Goal: Task Accomplishment & Management: Manage account settings

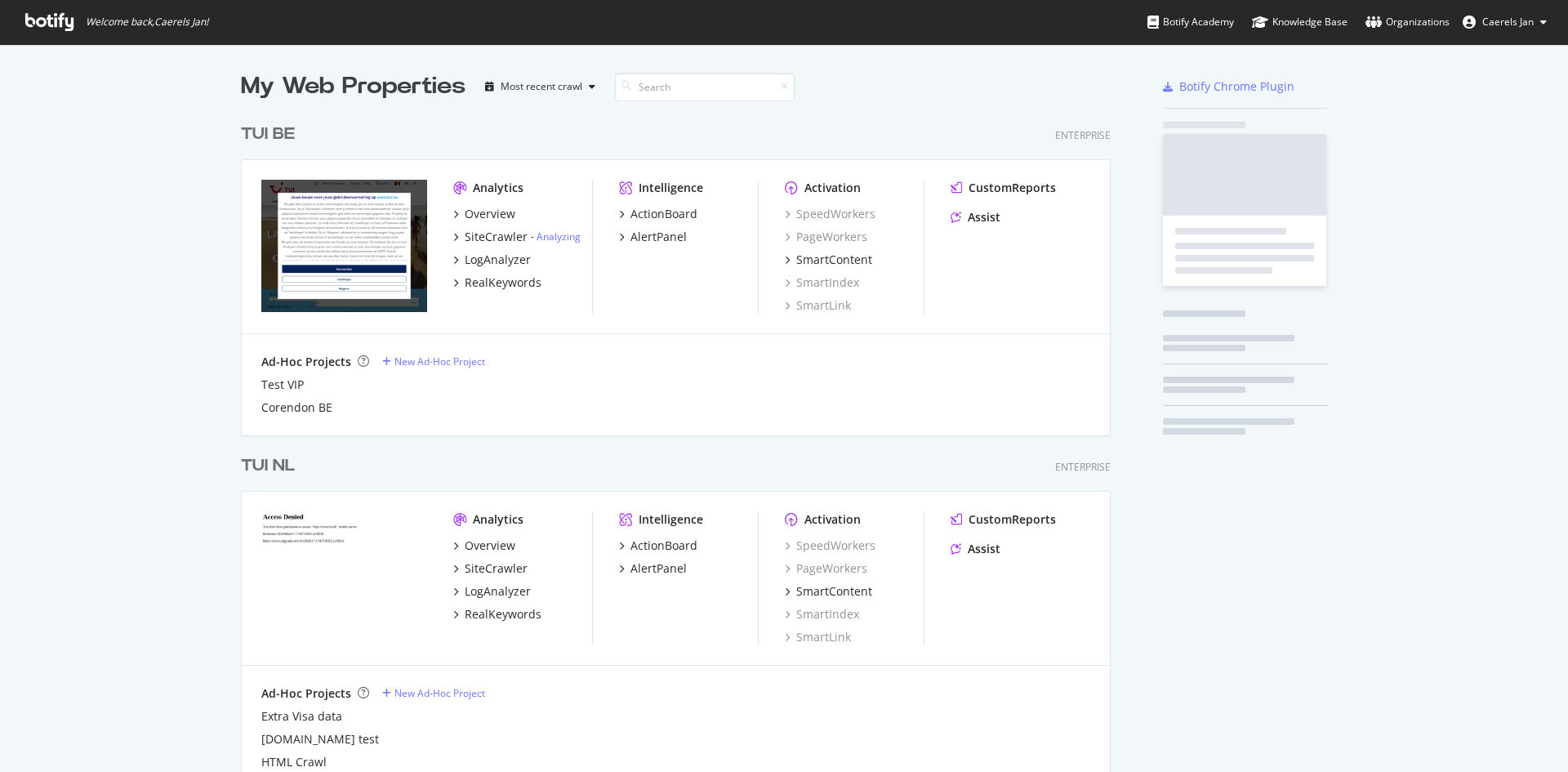
scroll to position [989, 871]
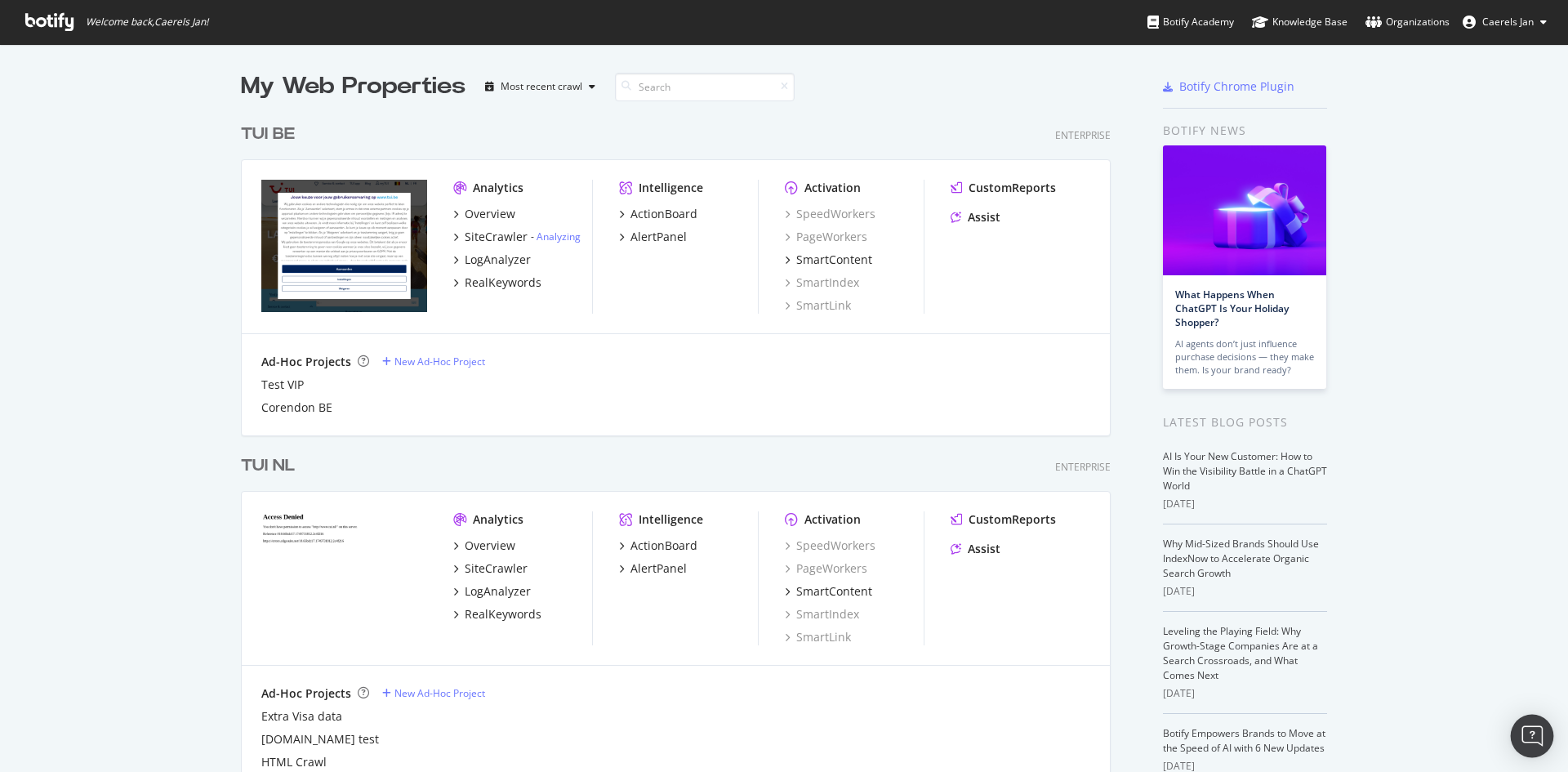
click at [1528, 749] on div "Open Intercom Messenger" at bounding box center [1532, 737] width 43 height 43
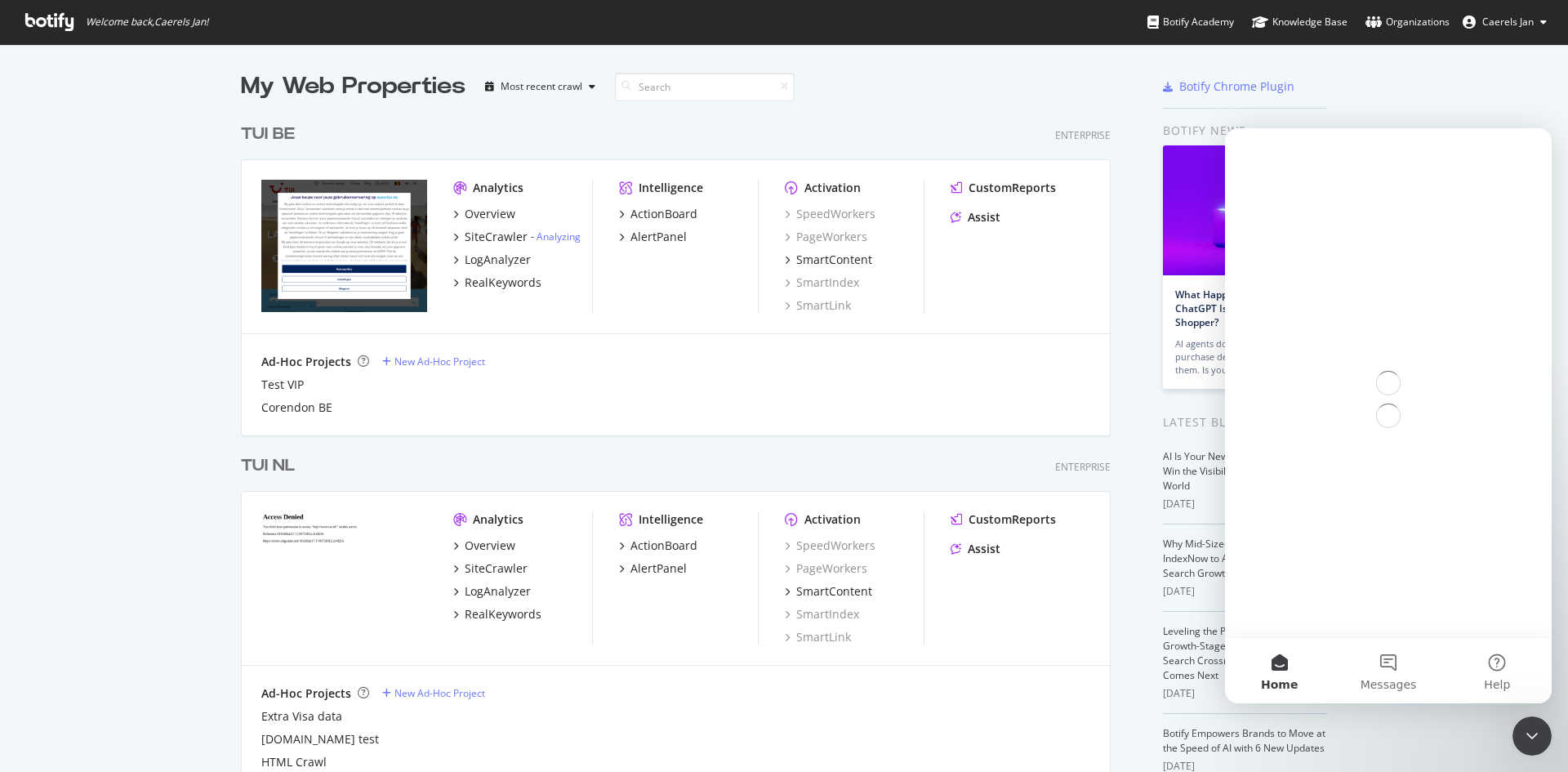
scroll to position [0, 0]
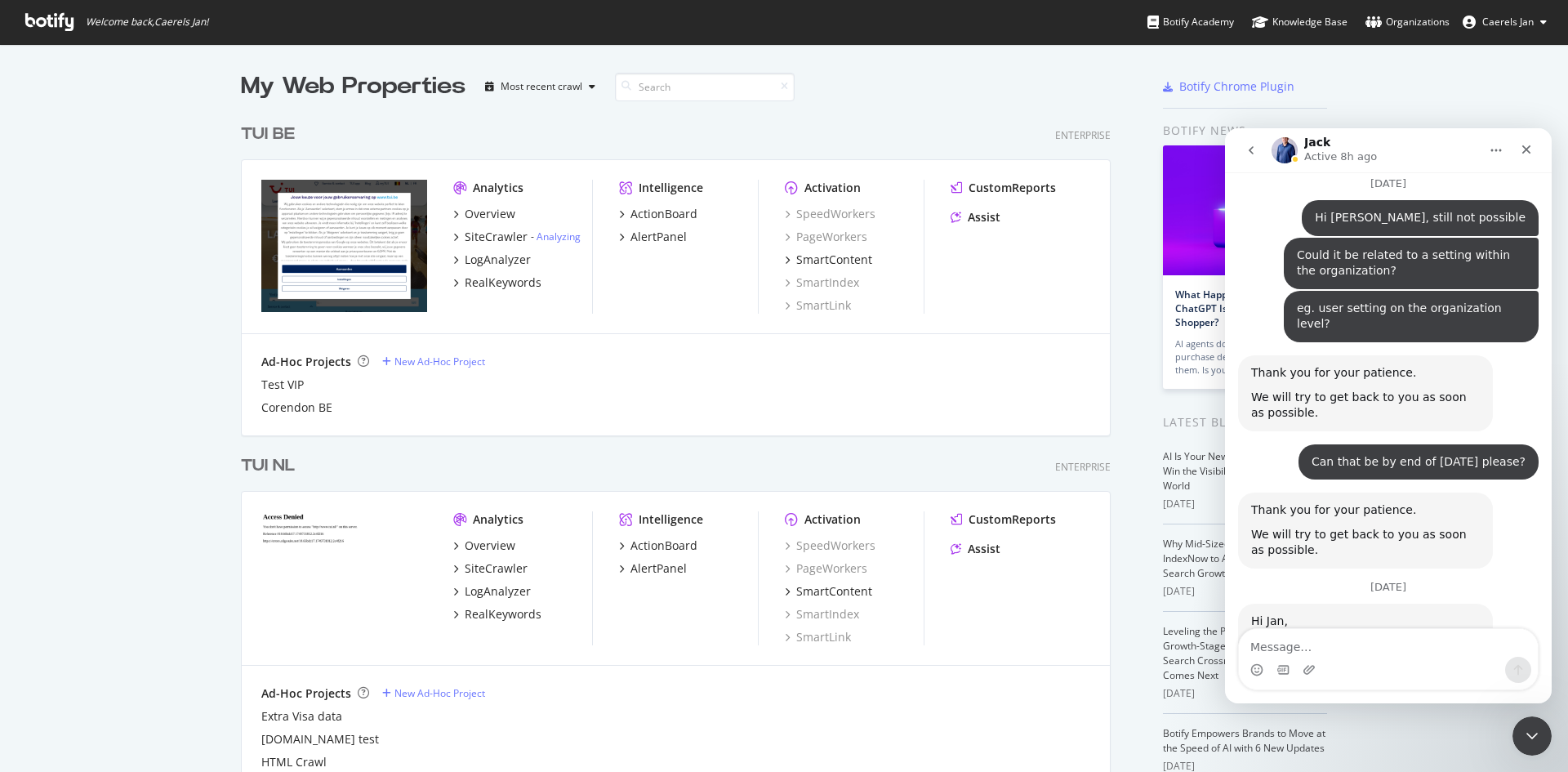
scroll to position [2625, 0]
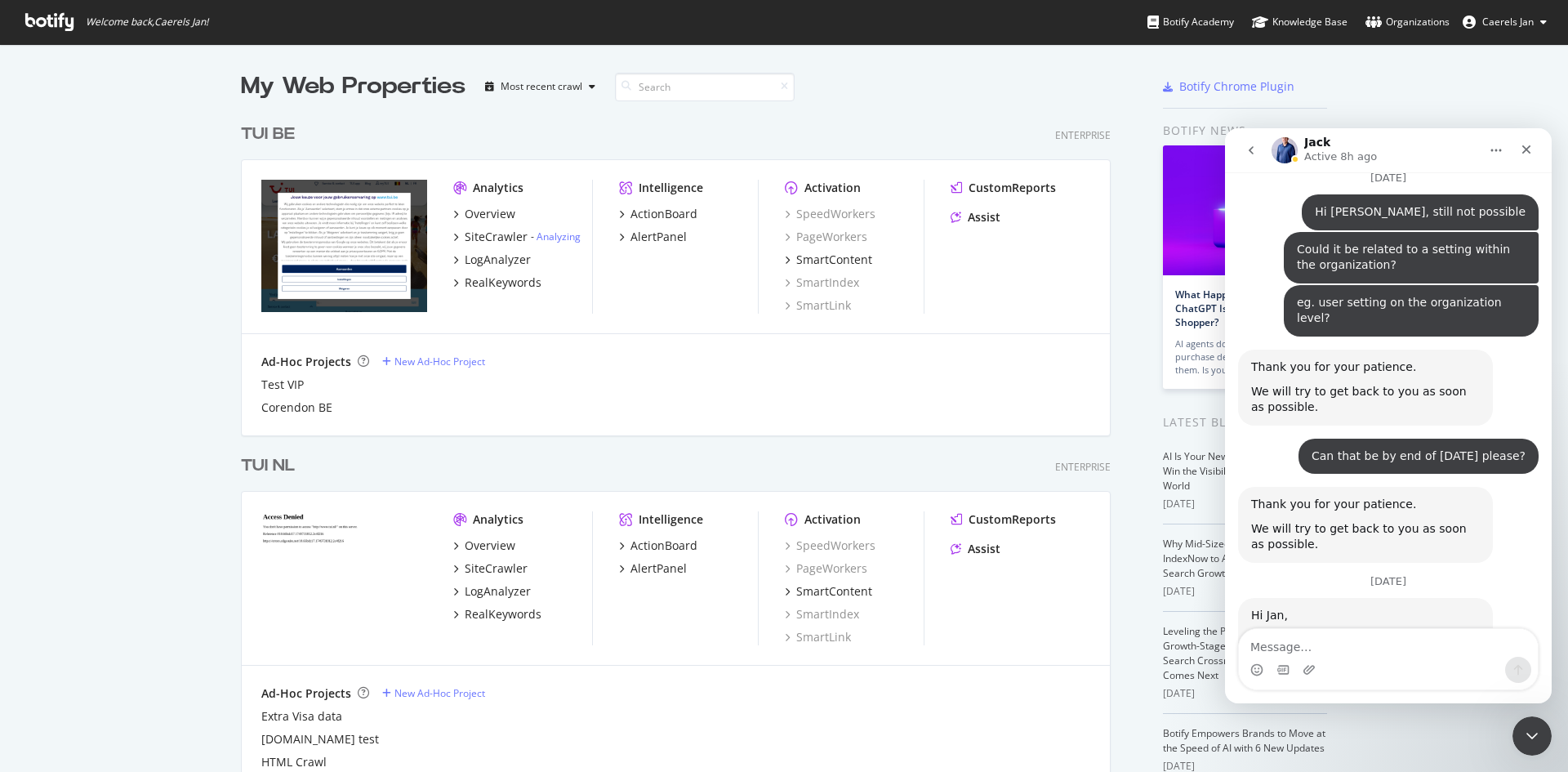
click at [1428, 644] on textarea "Message…" at bounding box center [1388, 643] width 299 height 28
click at [1433, 651] on textarea "Message…" at bounding box center [1388, 643] width 299 height 28
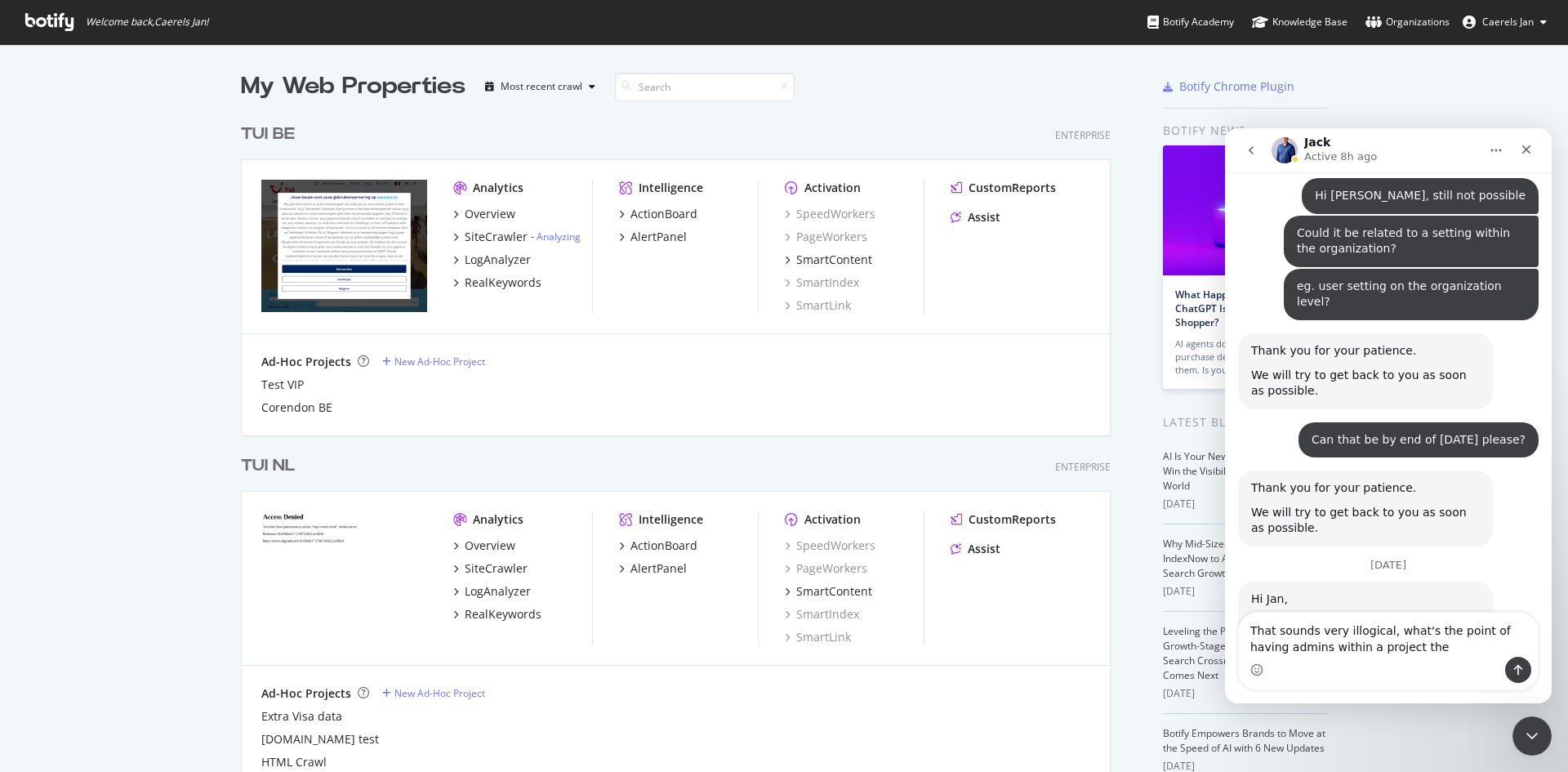
type textarea "That sounds very illogical, what's the point of having admins within a project …"
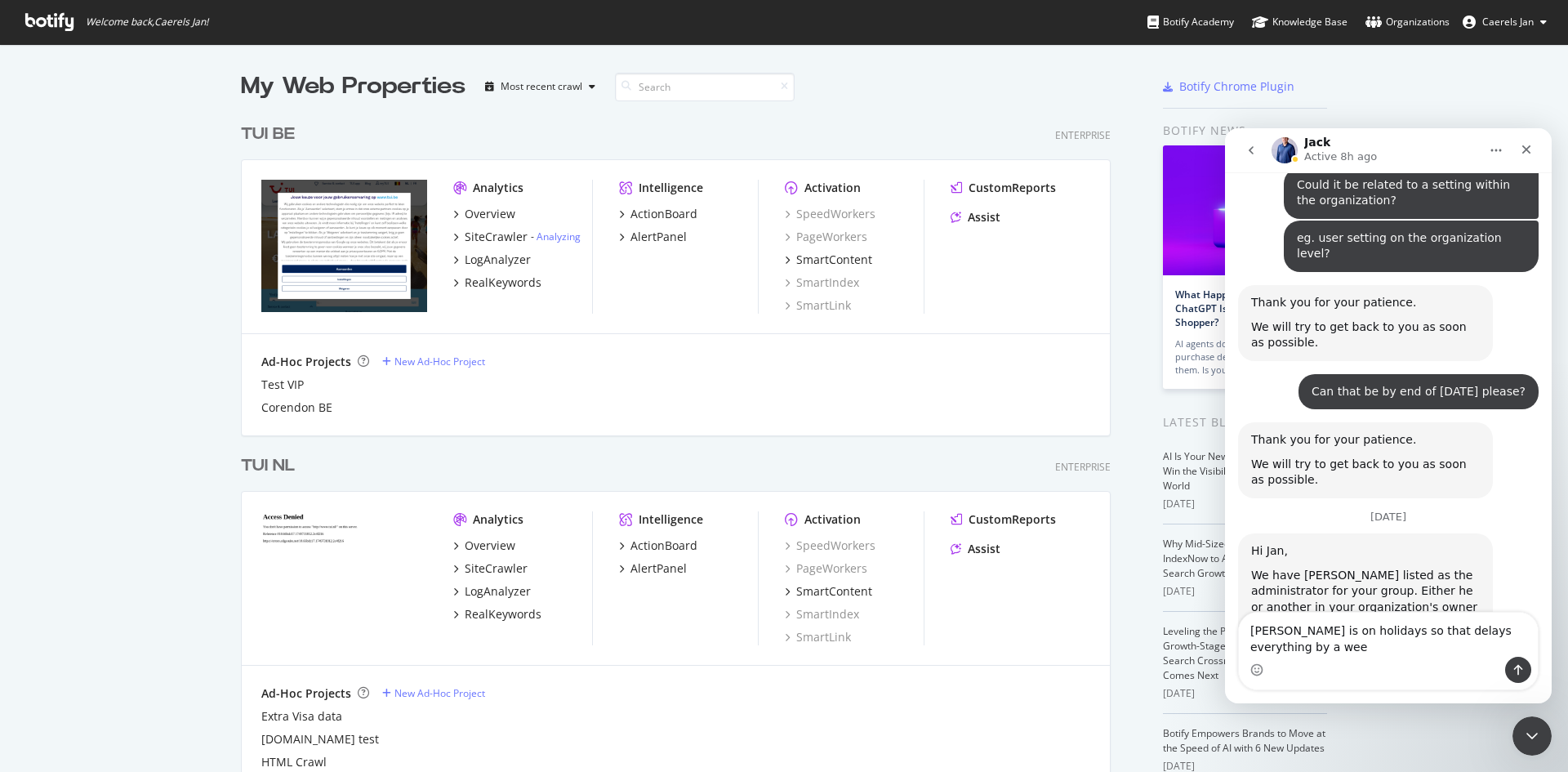
scroll to position [2706, 0]
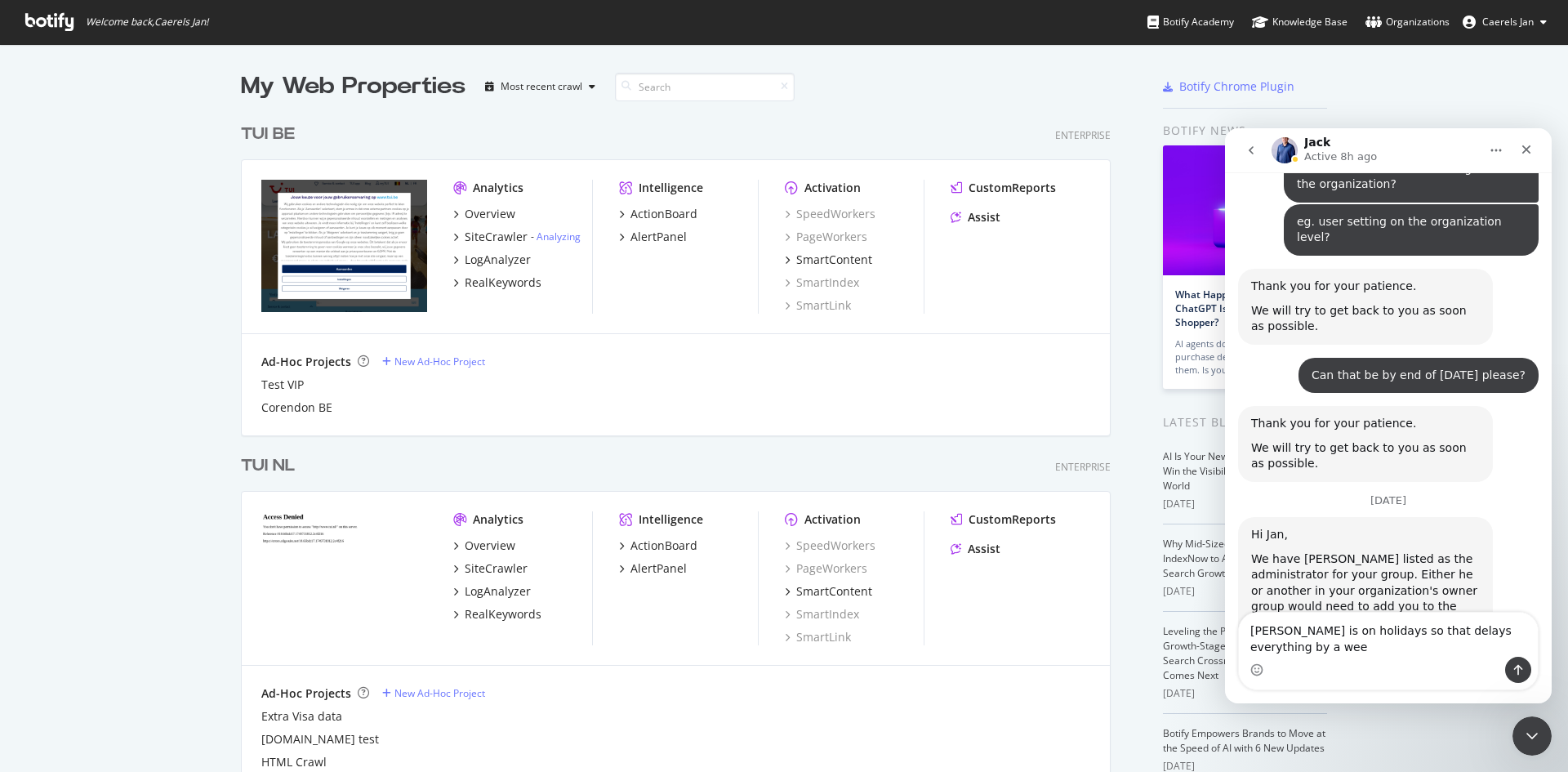
type textarea "Osman is on holidays so that delays everything by a week"
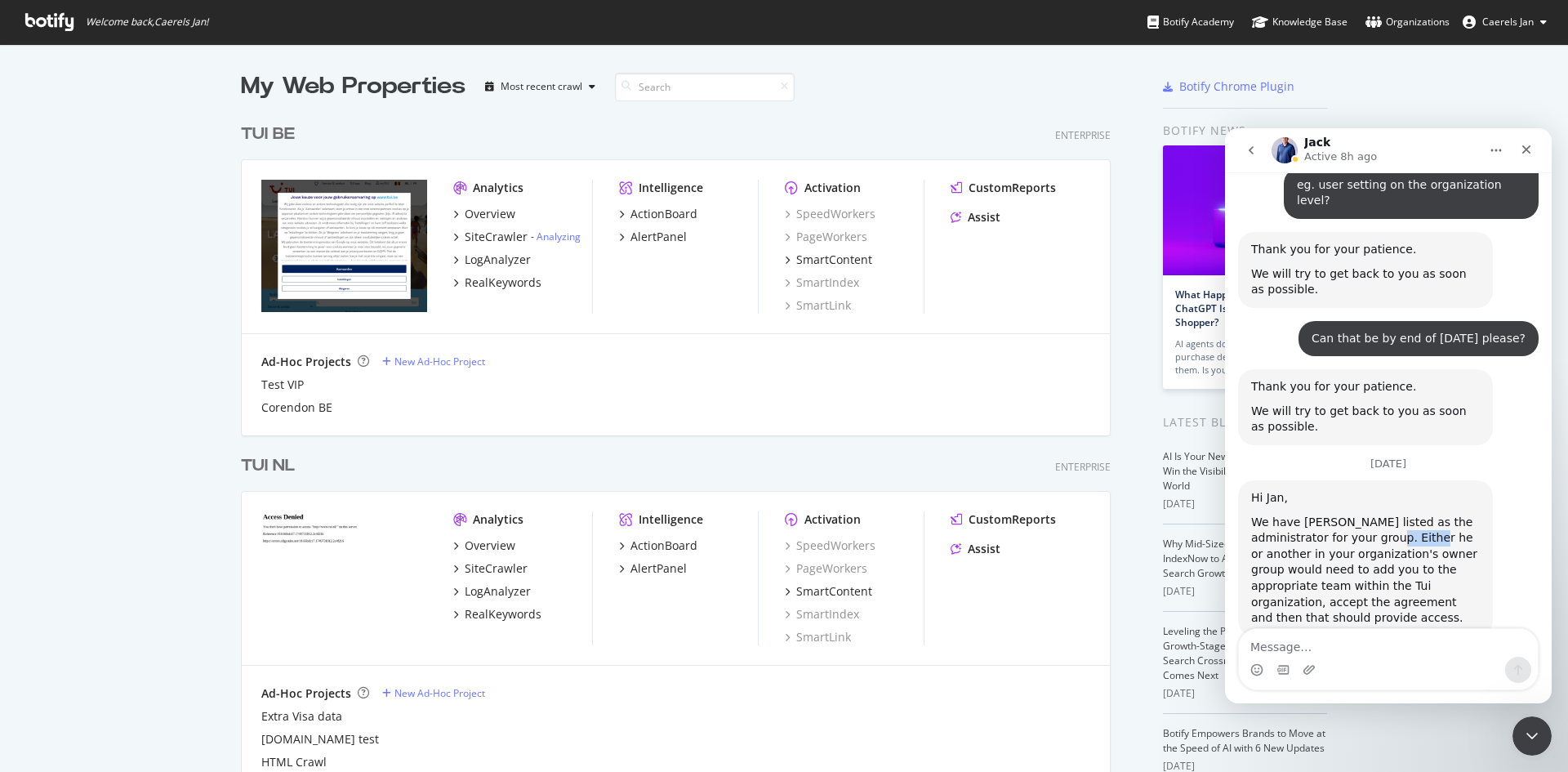
drag, startPoint x: 1404, startPoint y: 379, endPoint x: 1436, endPoint y: 378, distance: 32.0
click at [1436, 514] on div "We have Osman Khan listed as the administrator for your group. Either he or ano…" at bounding box center [1366, 570] width 229 height 112
click at [1423, 514] on div "We have Osman Khan listed as the administrator for your group. Either he or ano…" at bounding box center [1366, 570] width 229 height 112
click at [665, 464] on div "TUI NL Enterprise" at bounding box center [676, 466] width 870 height 24
click at [1517, 731] on div "Close Intercom Messenger" at bounding box center [1529, 734] width 40 height 40
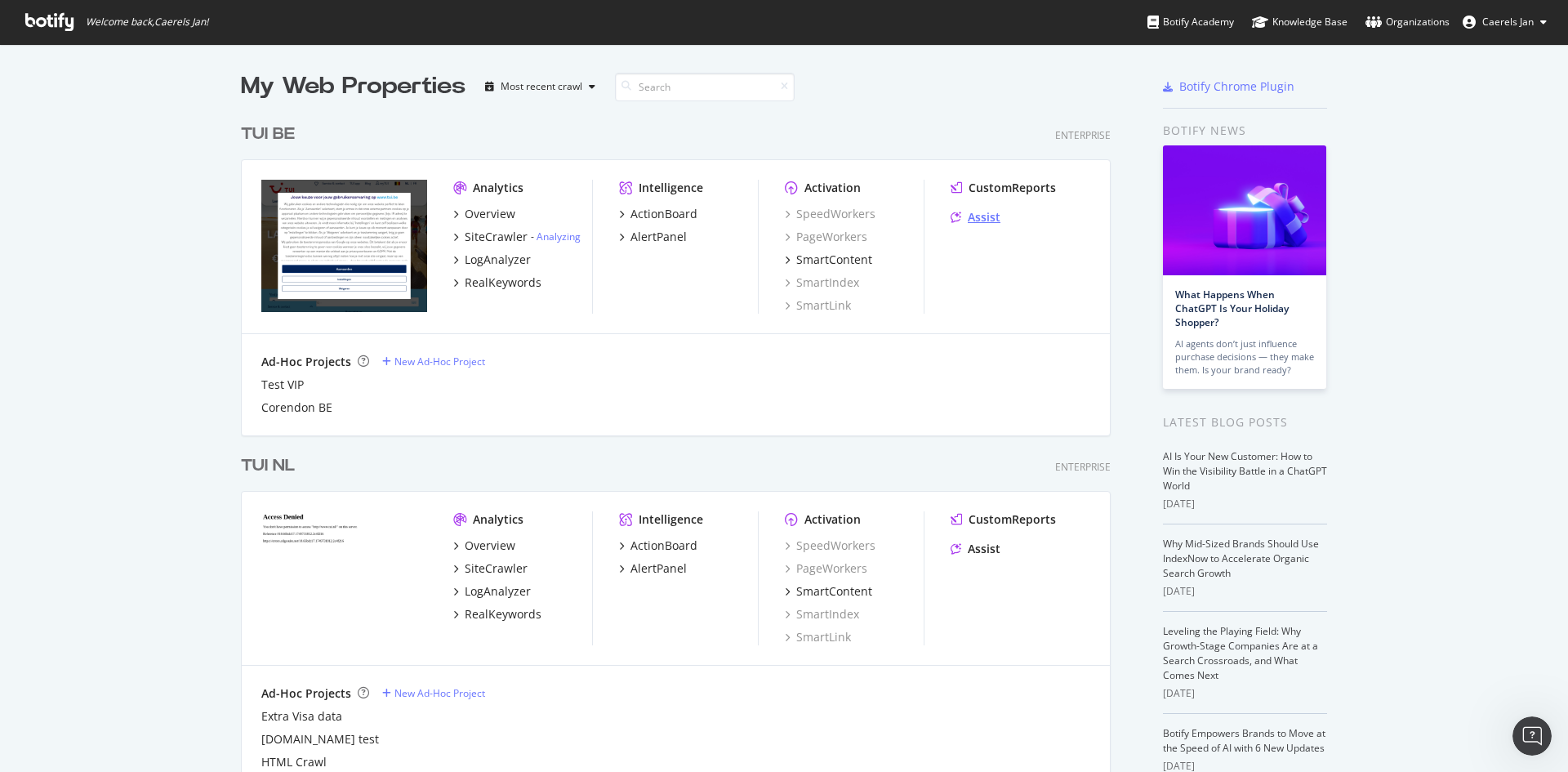
click at [983, 218] on div "Assist" at bounding box center [984, 217] width 33 height 16
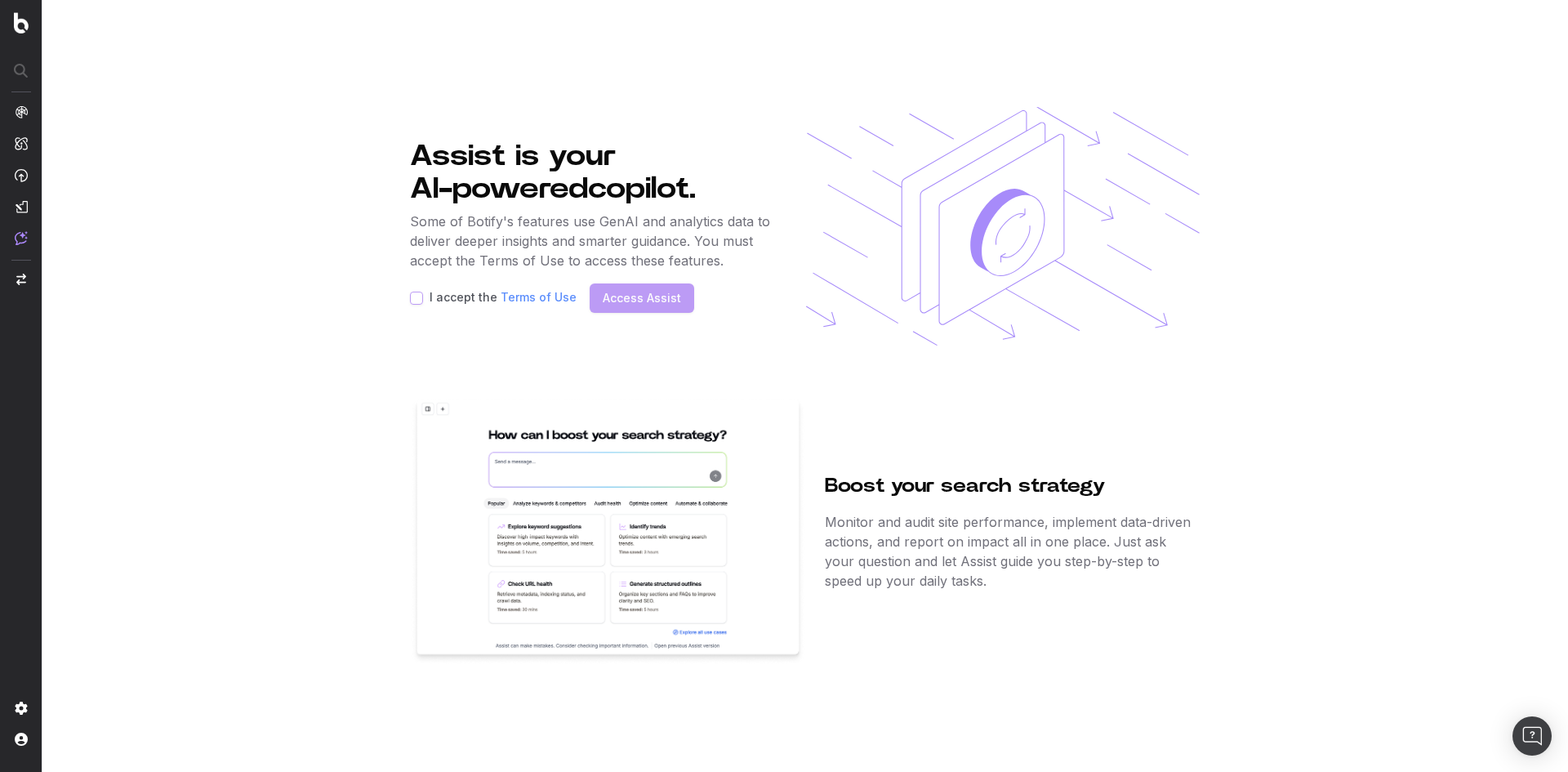
click at [406, 302] on section "Assist is your AI-powered copilot. Some of Botify's features use GenAI and anal…" at bounding box center [804, 386] width 1525 height 772
click at [102, 707] on span "Organizations" at bounding box center [97, 707] width 65 height 20
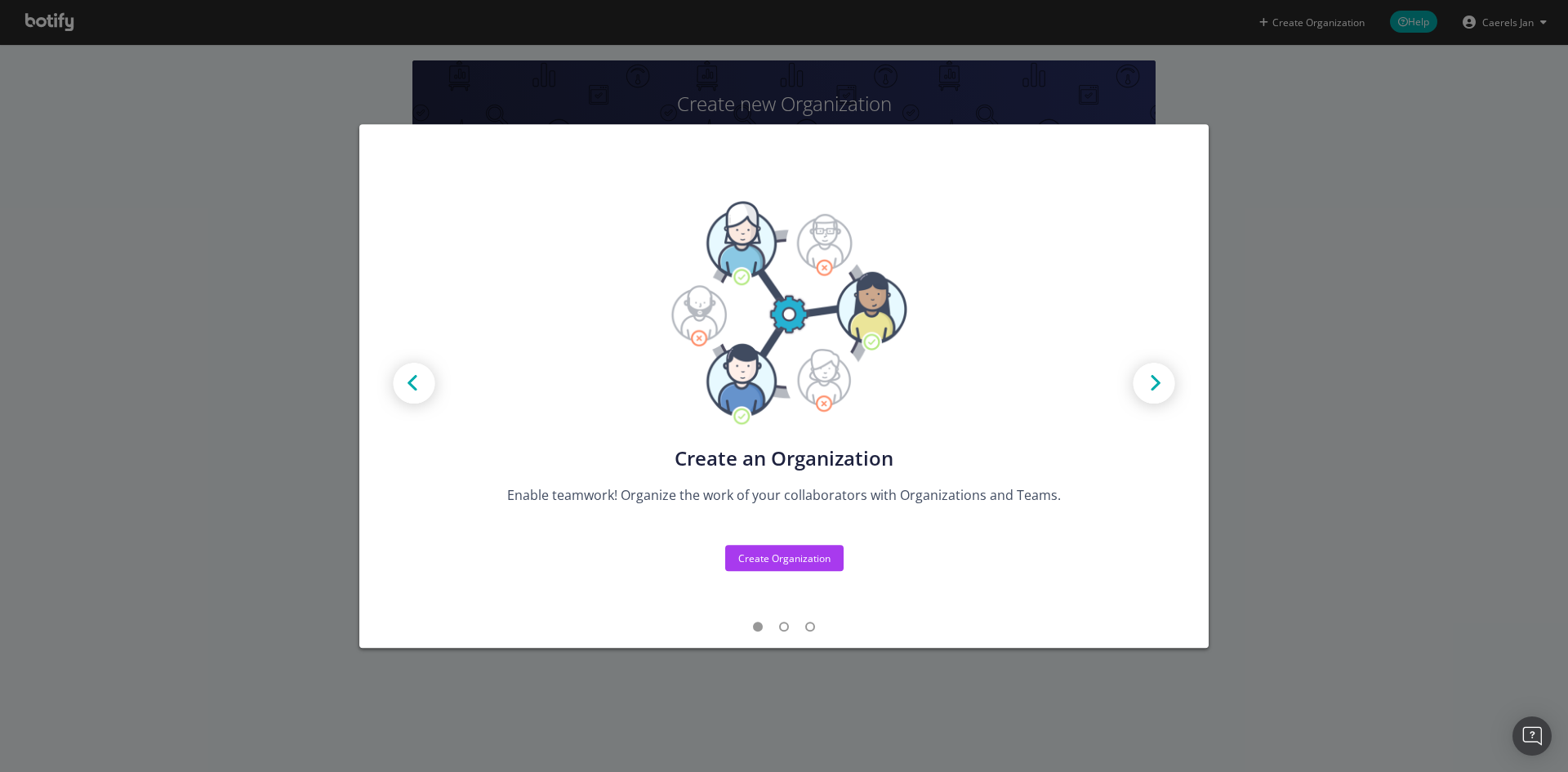
click at [1421, 182] on div "Create new Projects for your Teams Create the exact model that matches your Org…" at bounding box center [784, 386] width 1568 height 772
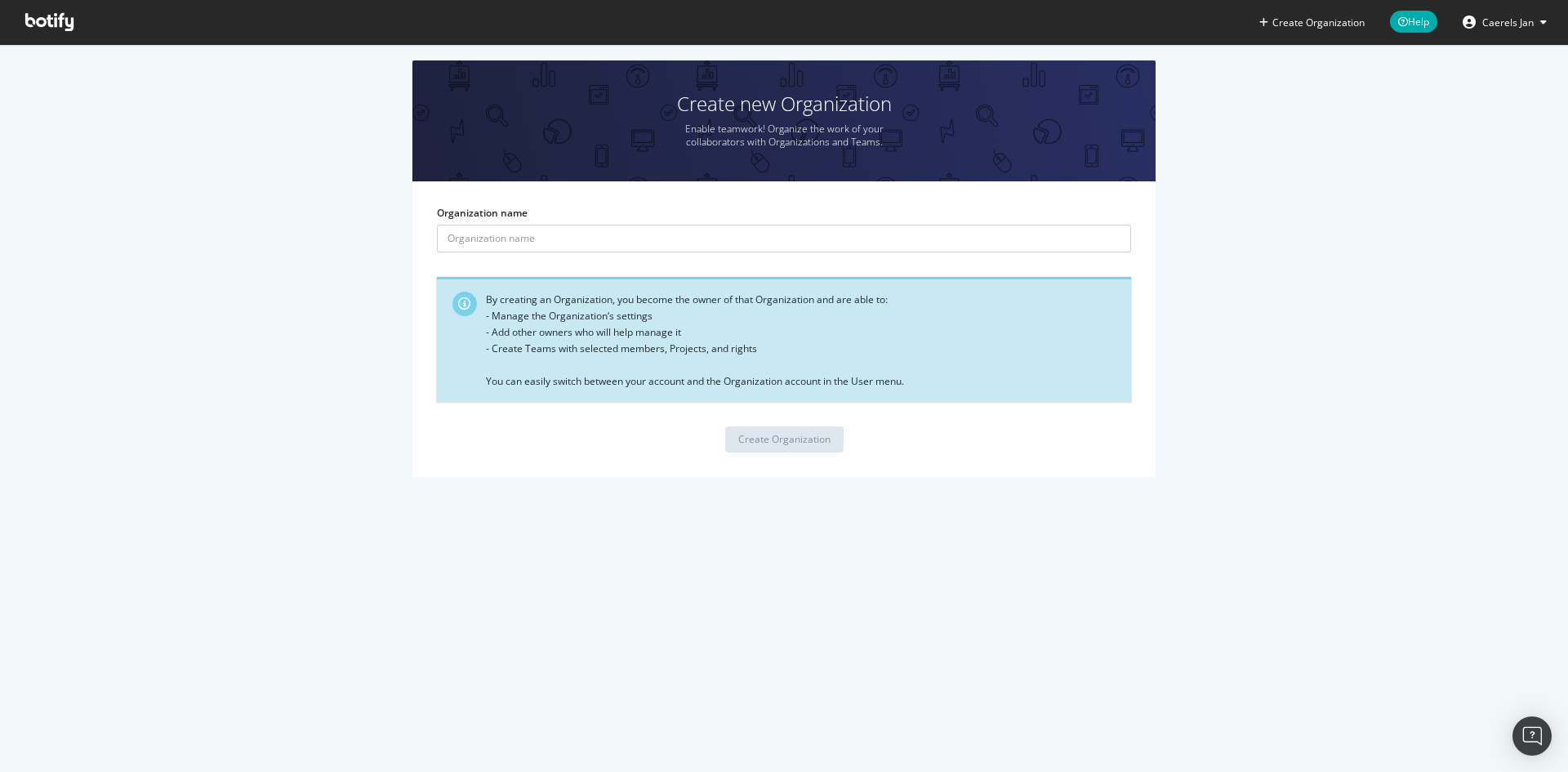
click at [1522, 24] on span "Caerels Jan" at bounding box center [1508, 22] width 52 height 14
